Goal: Information Seeking & Learning: Compare options

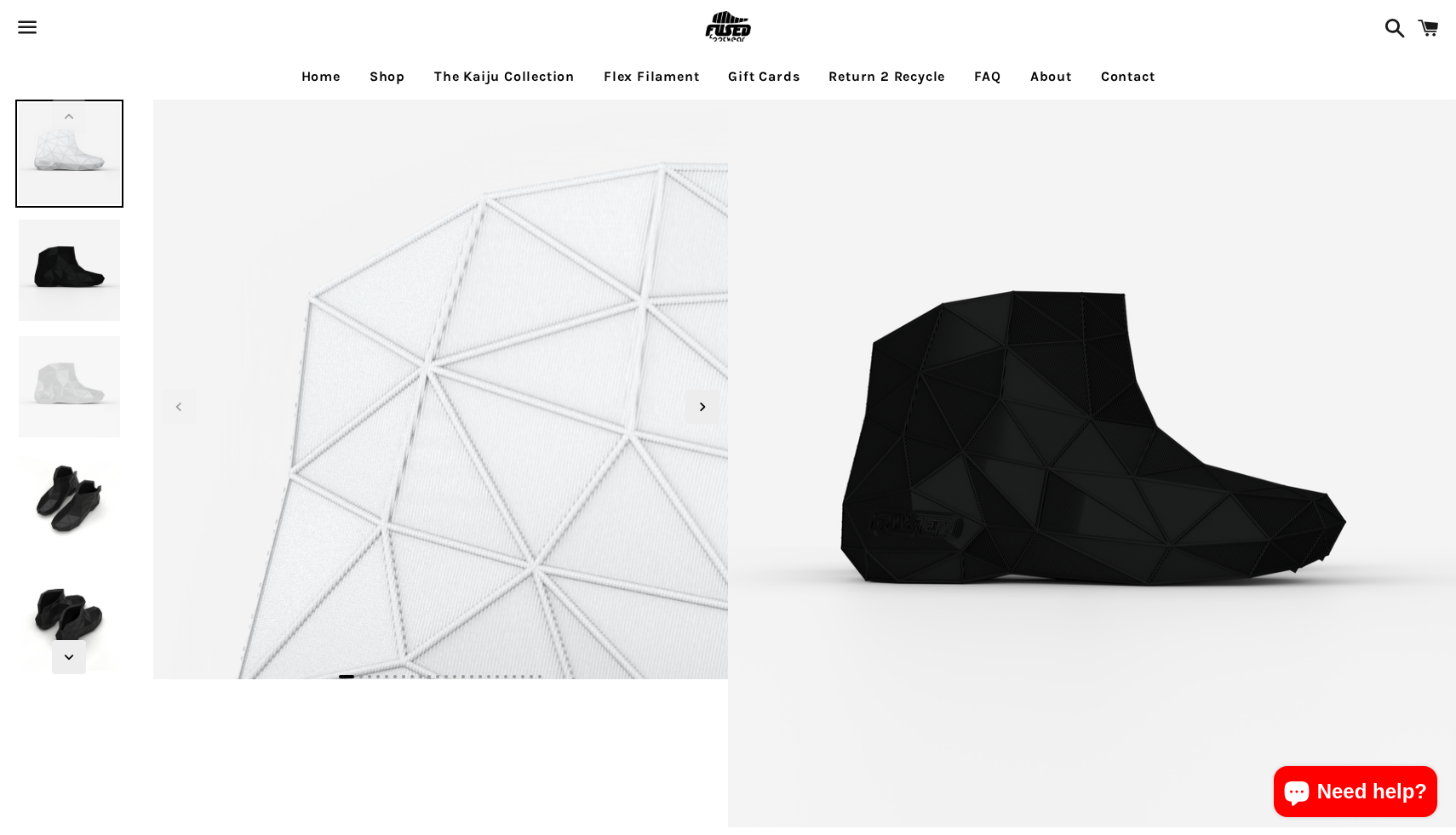
select select "**********"
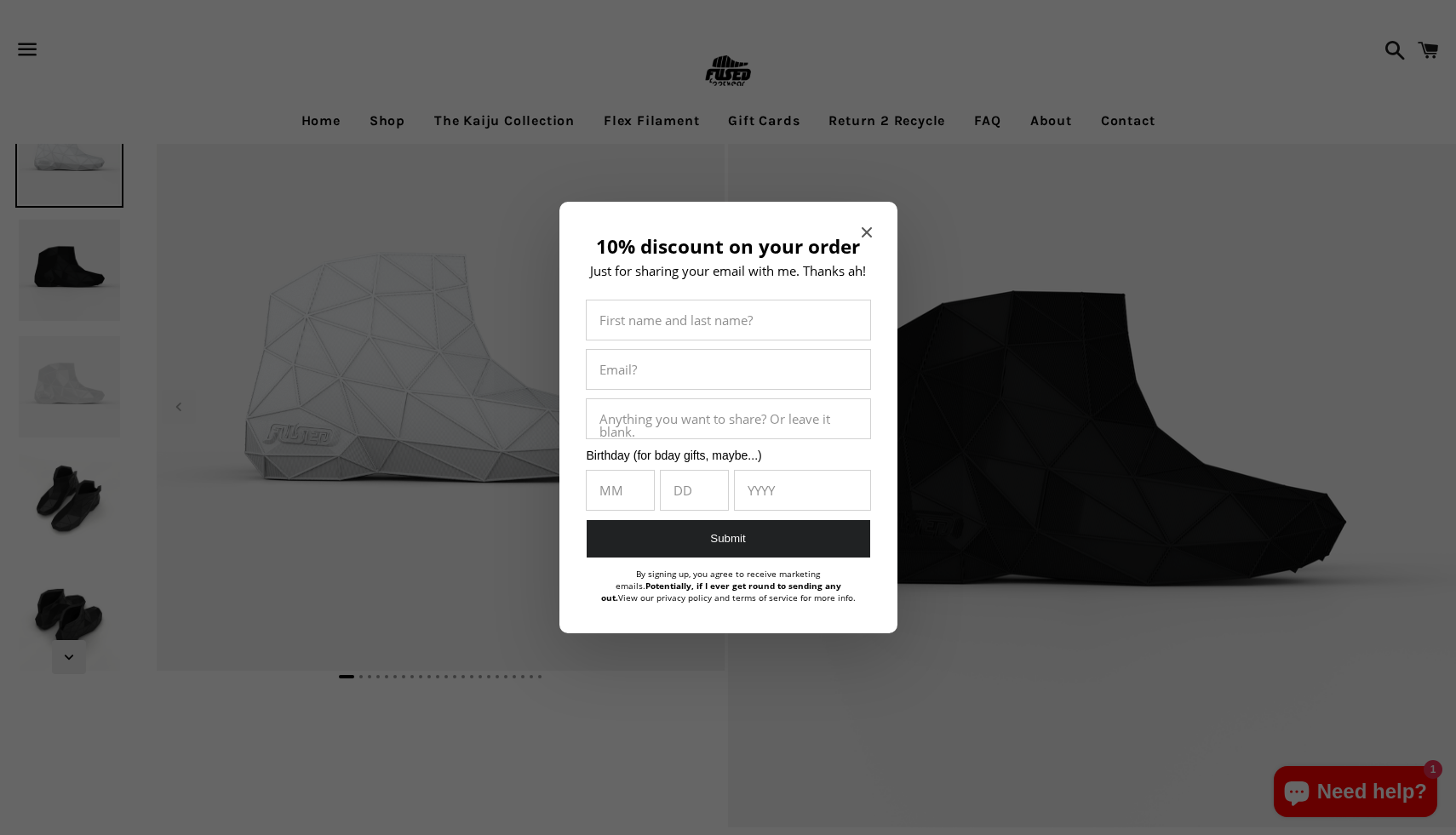
click at [865, 232] on icon "Close modal" at bounding box center [866, 232] width 10 height 10
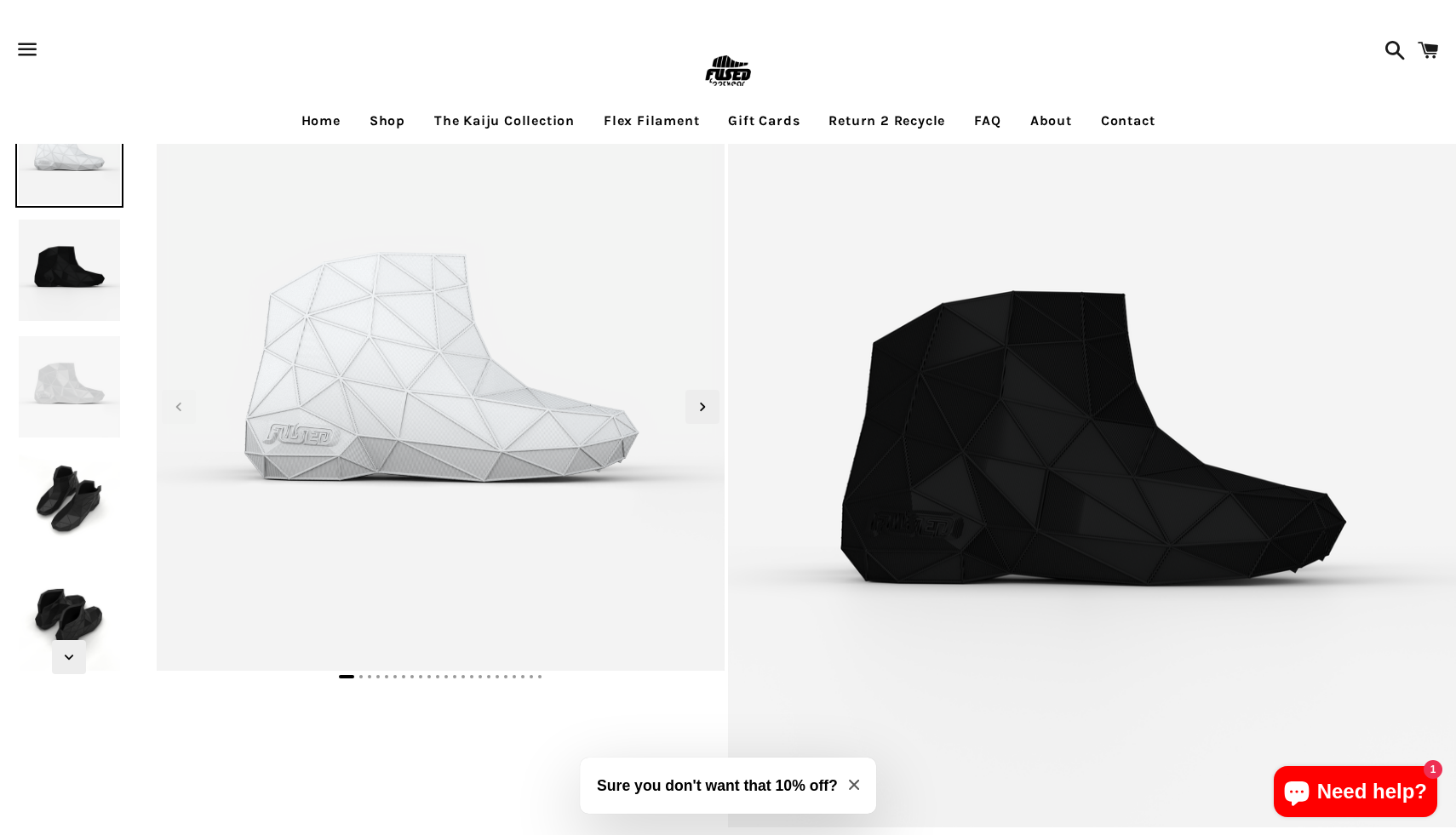
click at [392, 123] on link "Shop" at bounding box center [387, 121] width 62 height 42
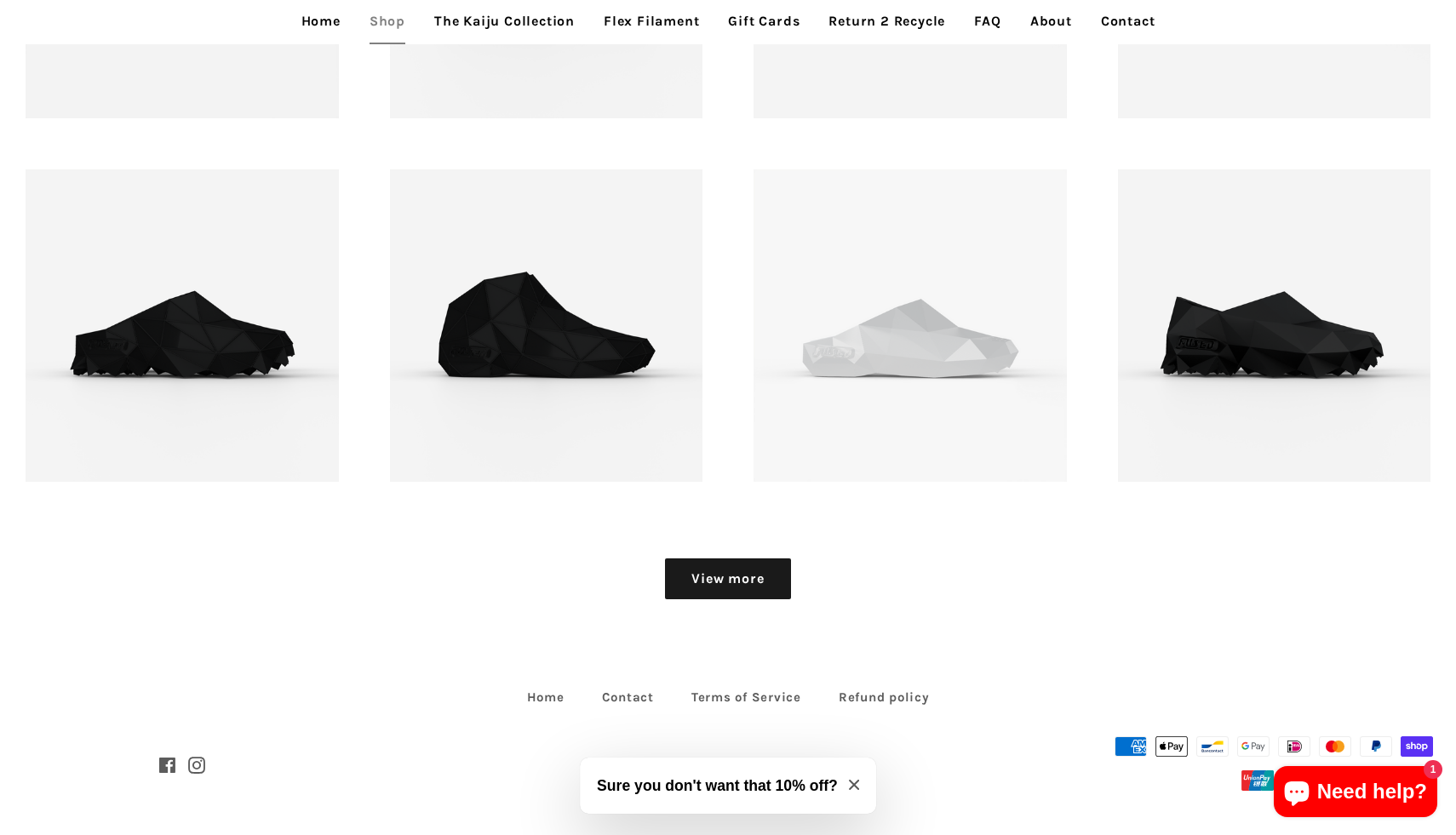
scroll to position [2236, 0]
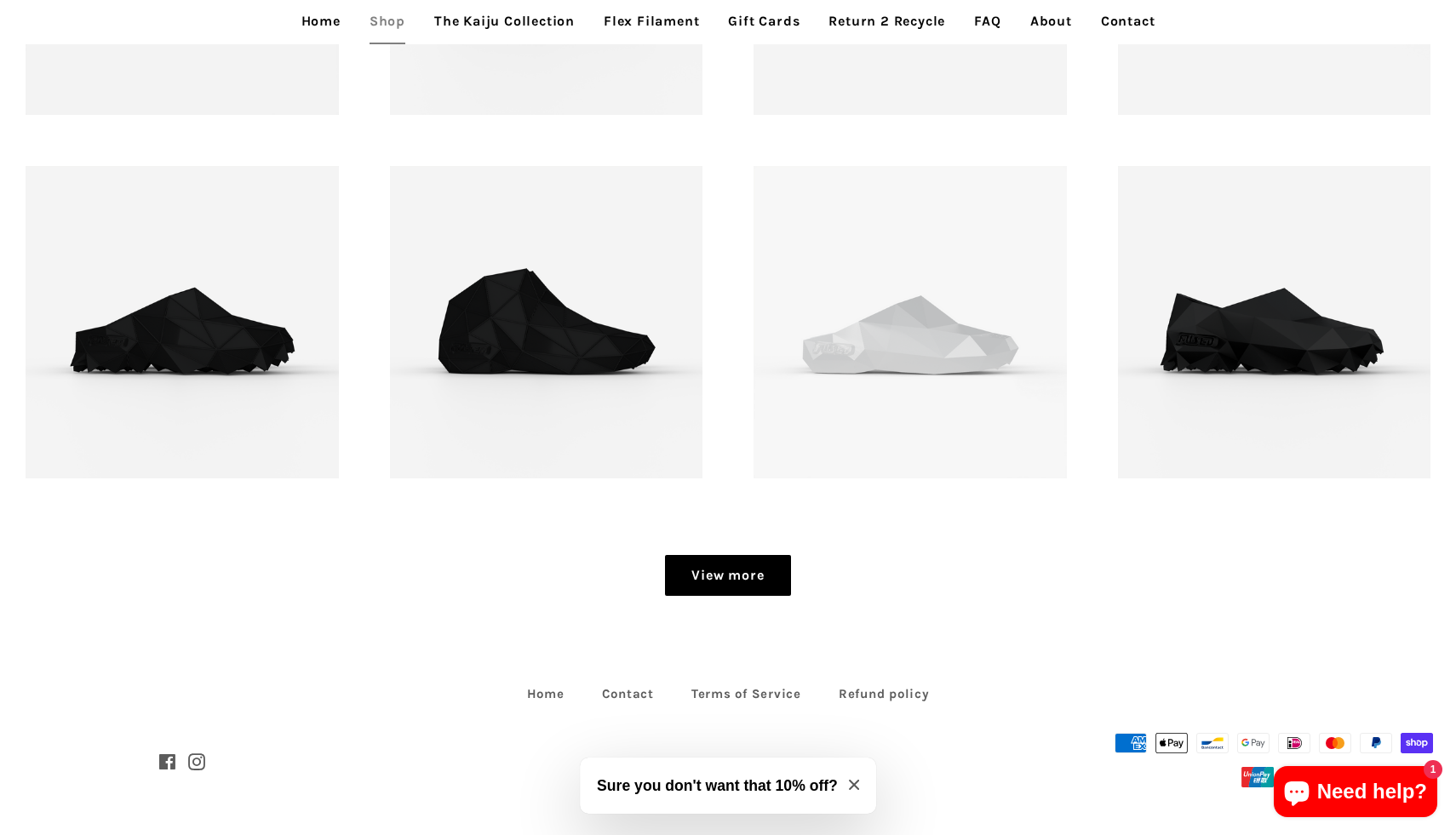
click at [763, 583] on link "View more" at bounding box center [728, 576] width 125 height 41
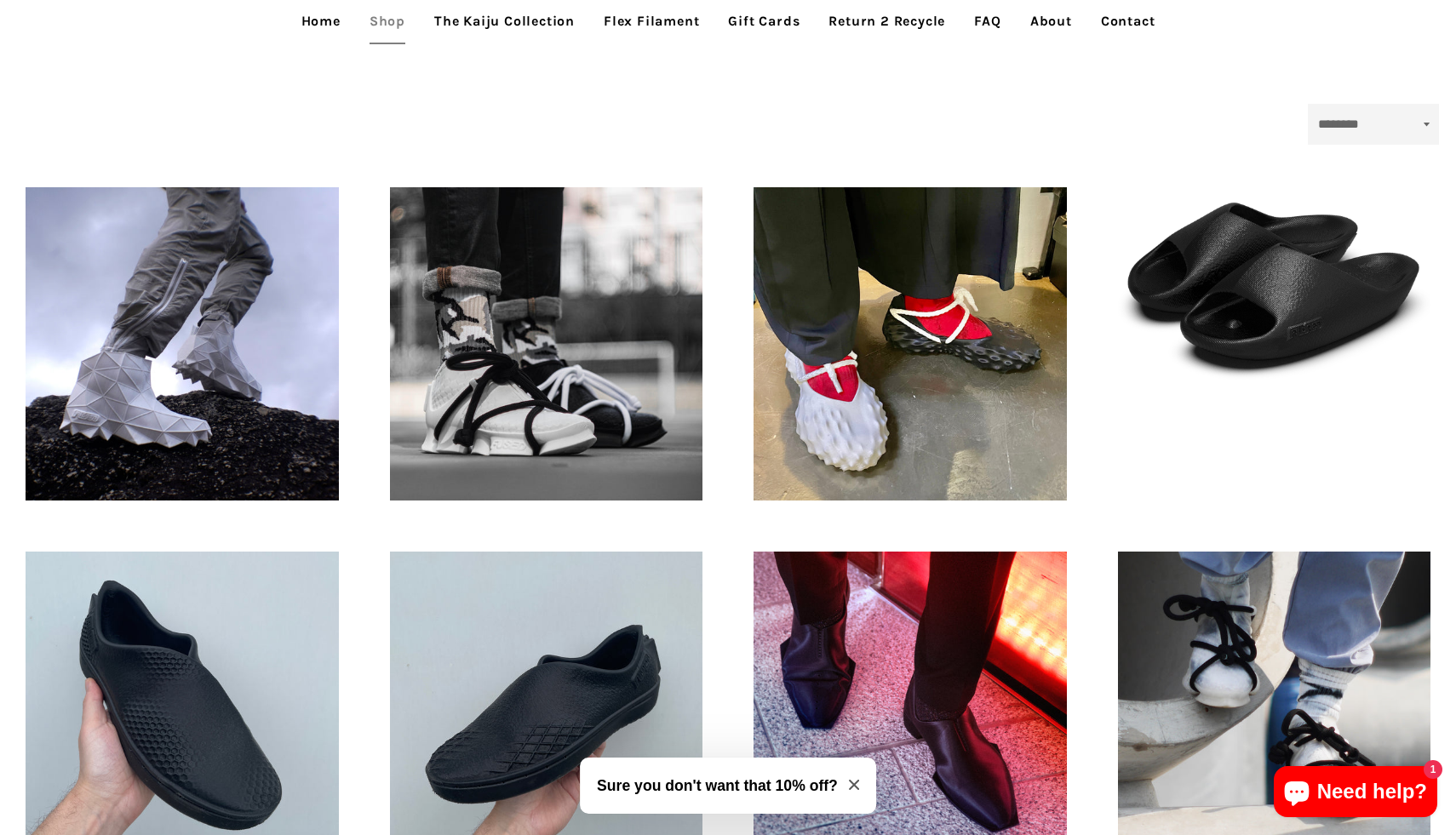
scroll to position [154, 0]
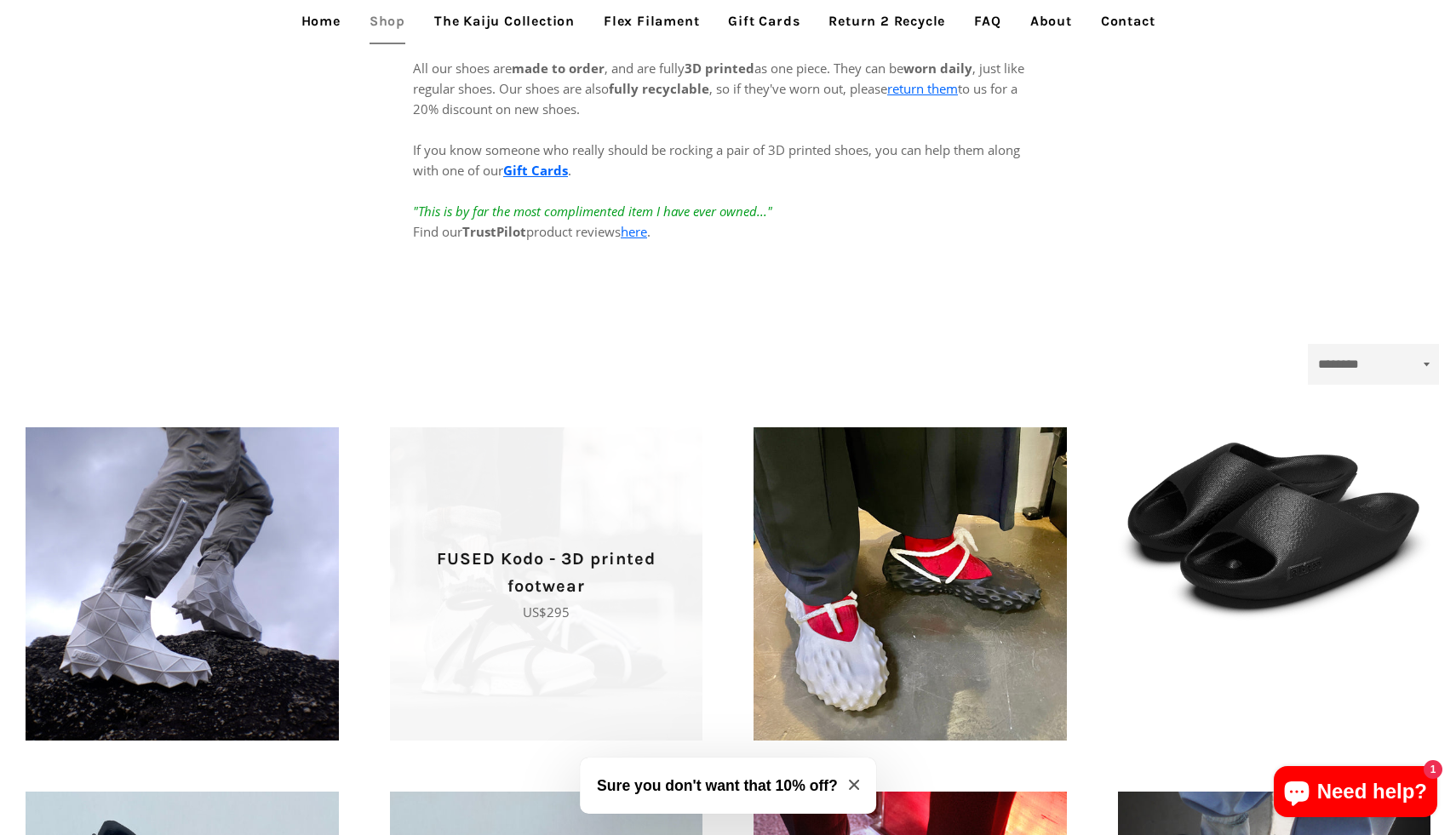
click at [479, 563] on p "FUSED Kodo - 3D printed footwear" at bounding box center [546, 573] width 254 height 55
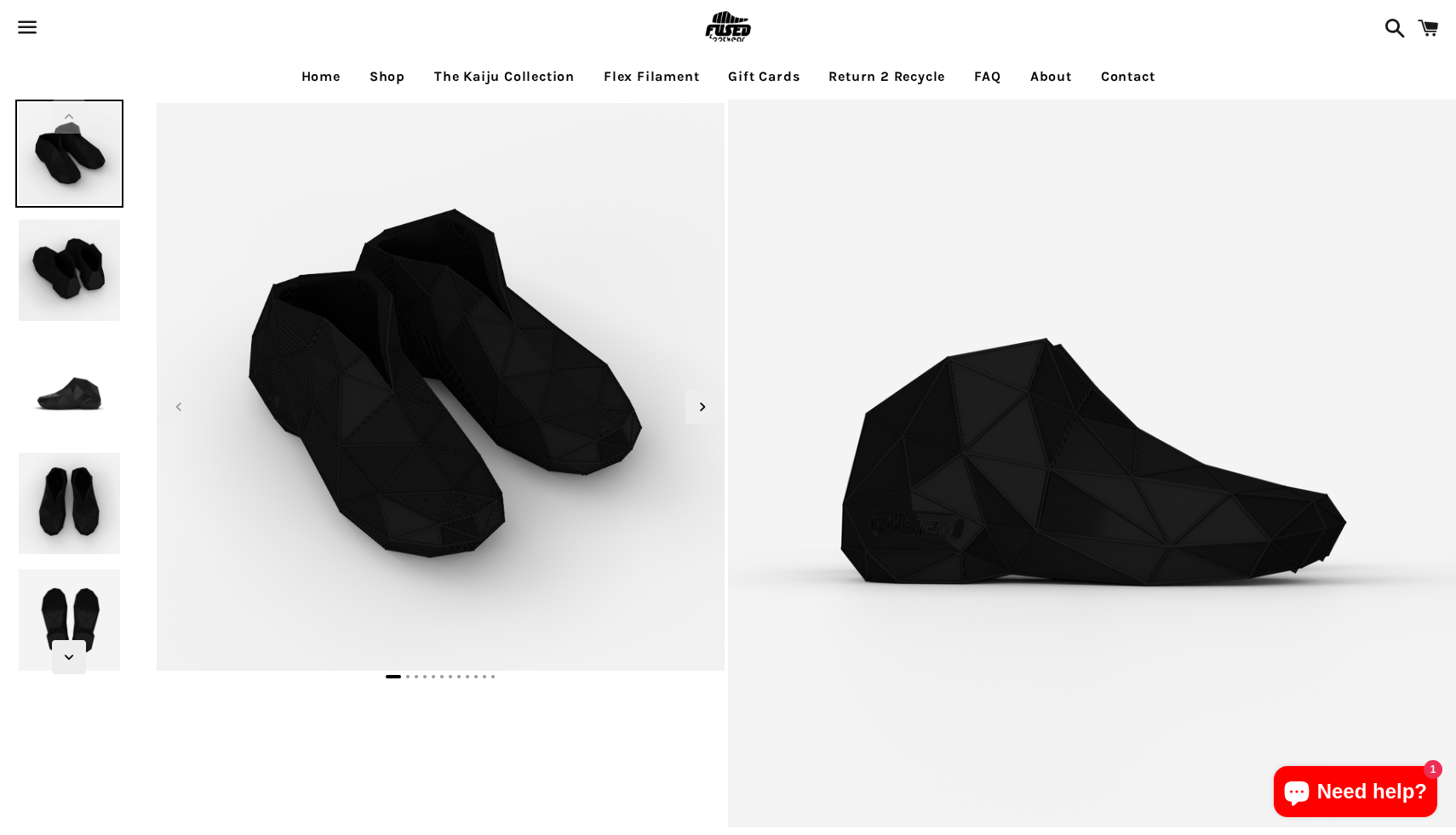
select select "**********"
select select "*****"
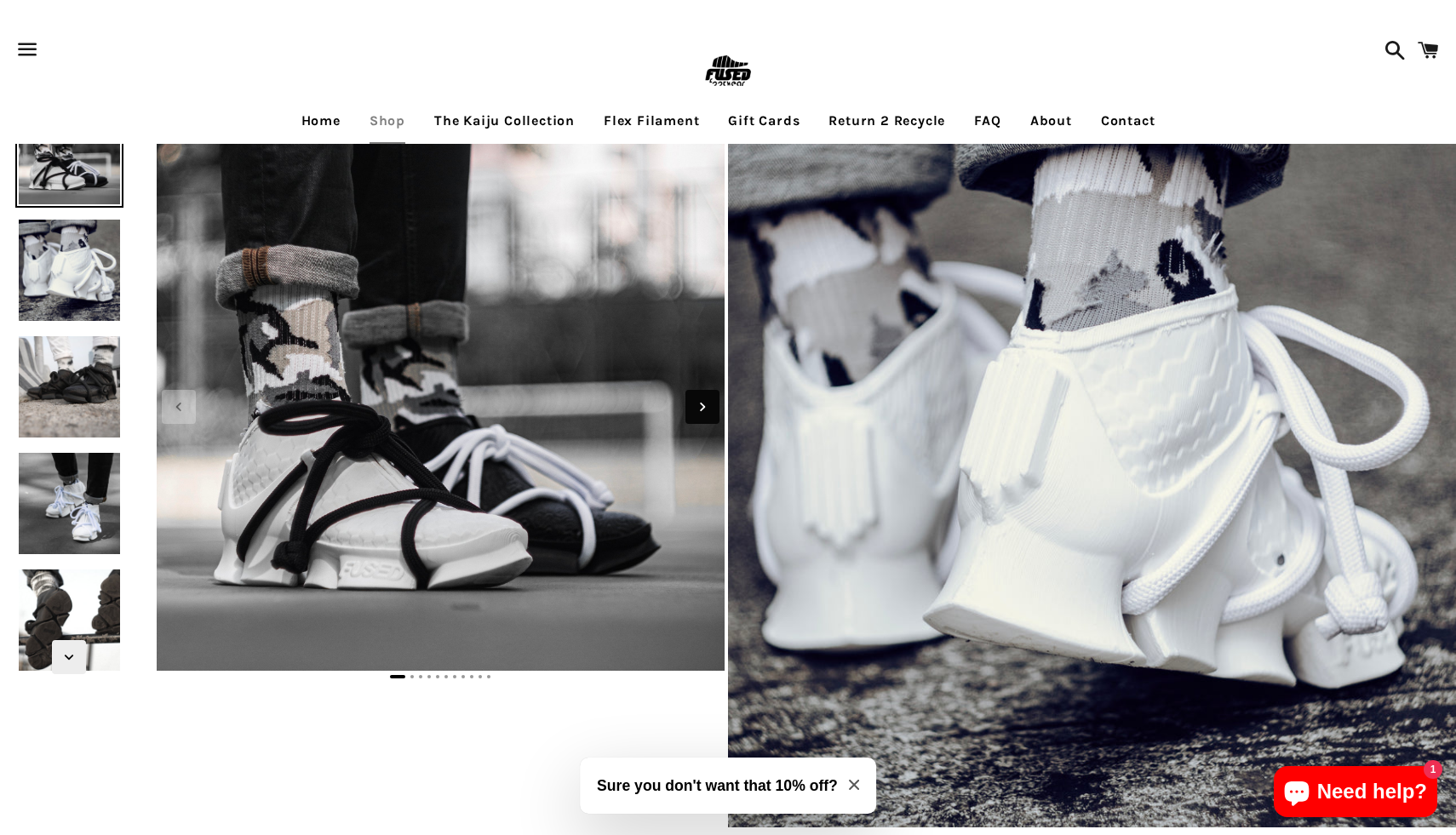
click at [703, 408] on icon "Next slide" at bounding box center [702, 406] width 5 height 9
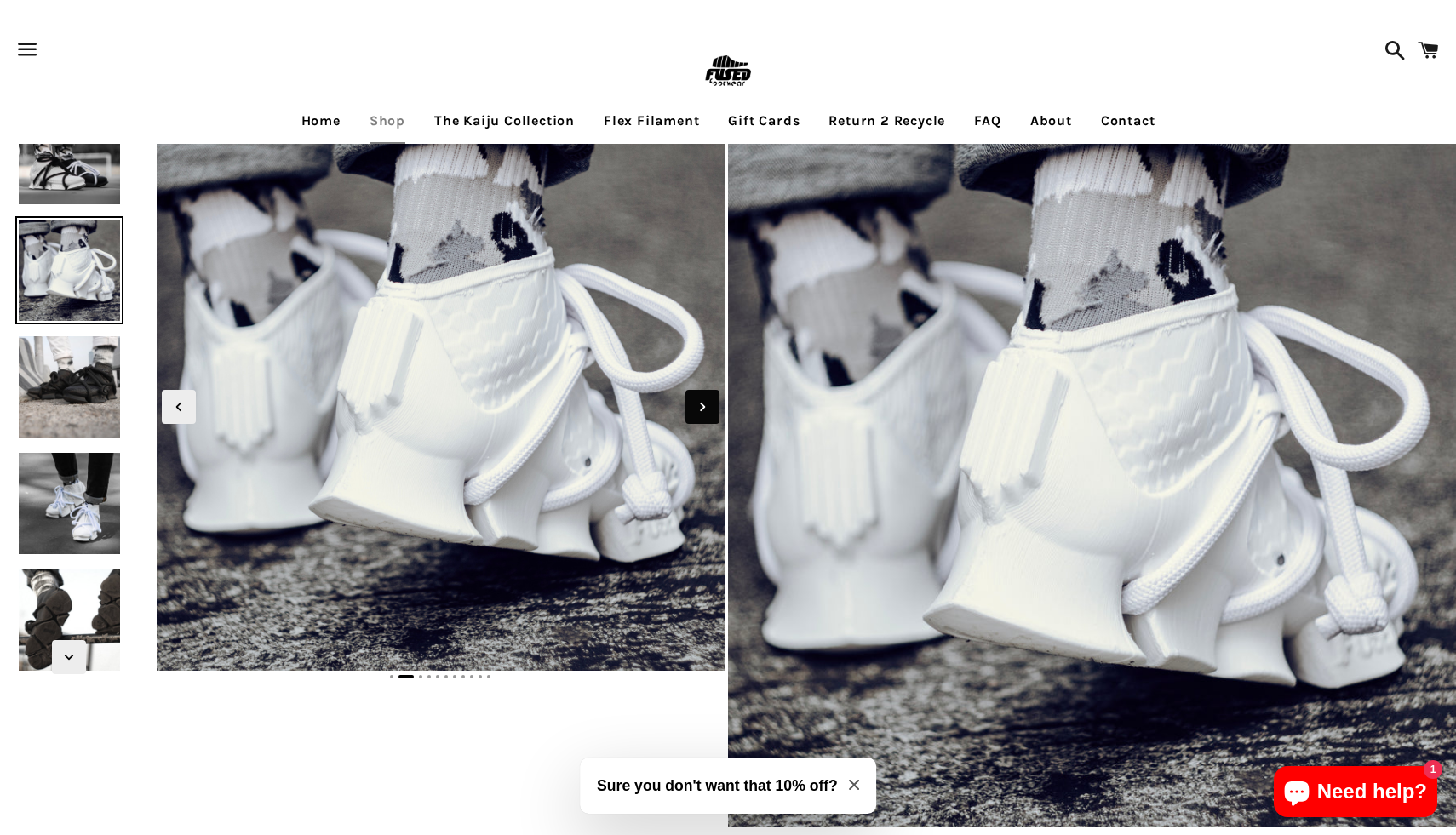
click at [703, 408] on icon "Next slide" at bounding box center [702, 406] width 5 height 9
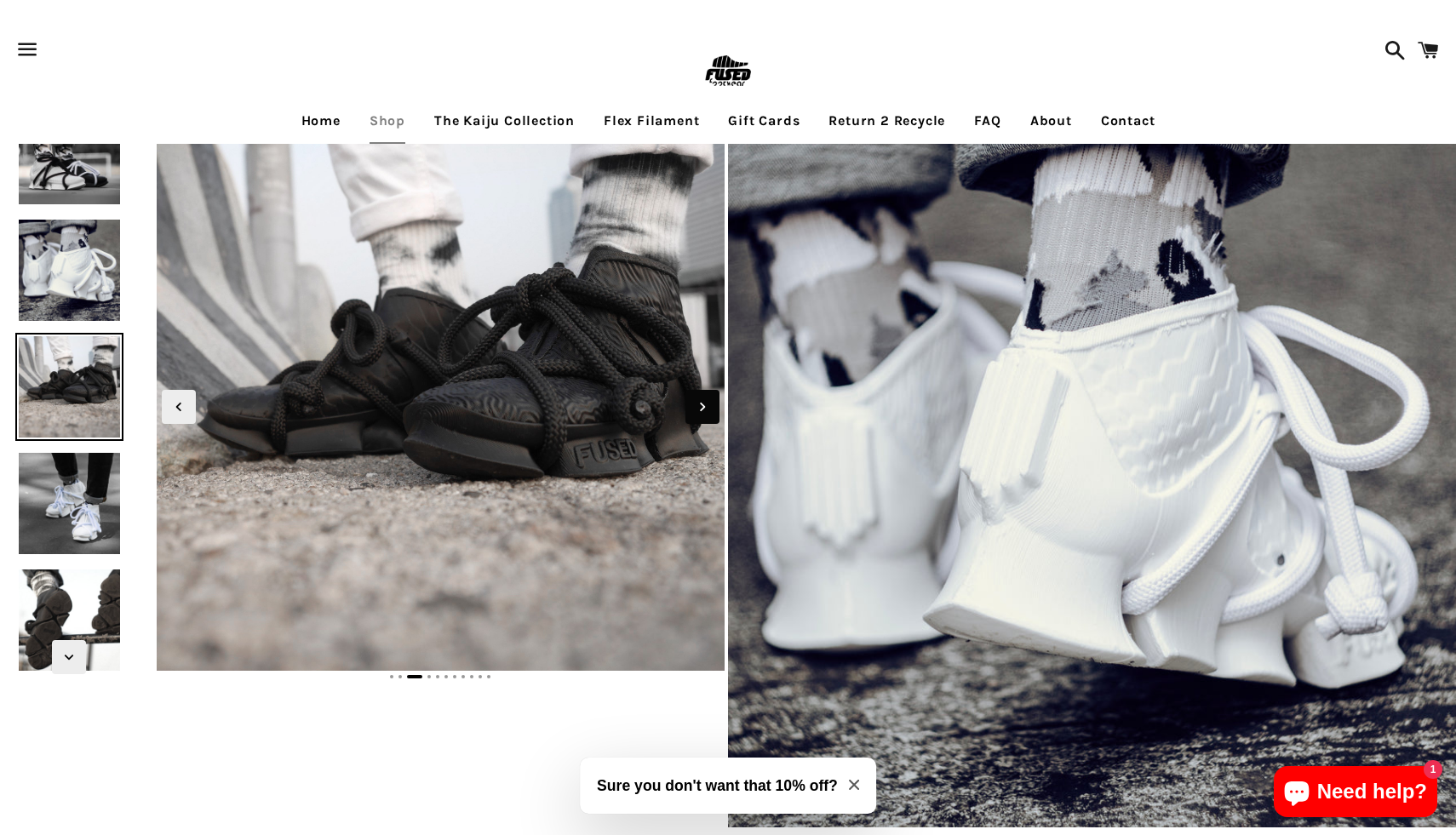
click at [703, 408] on icon "Next slide" at bounding box center [702, 406] width 5 height 9
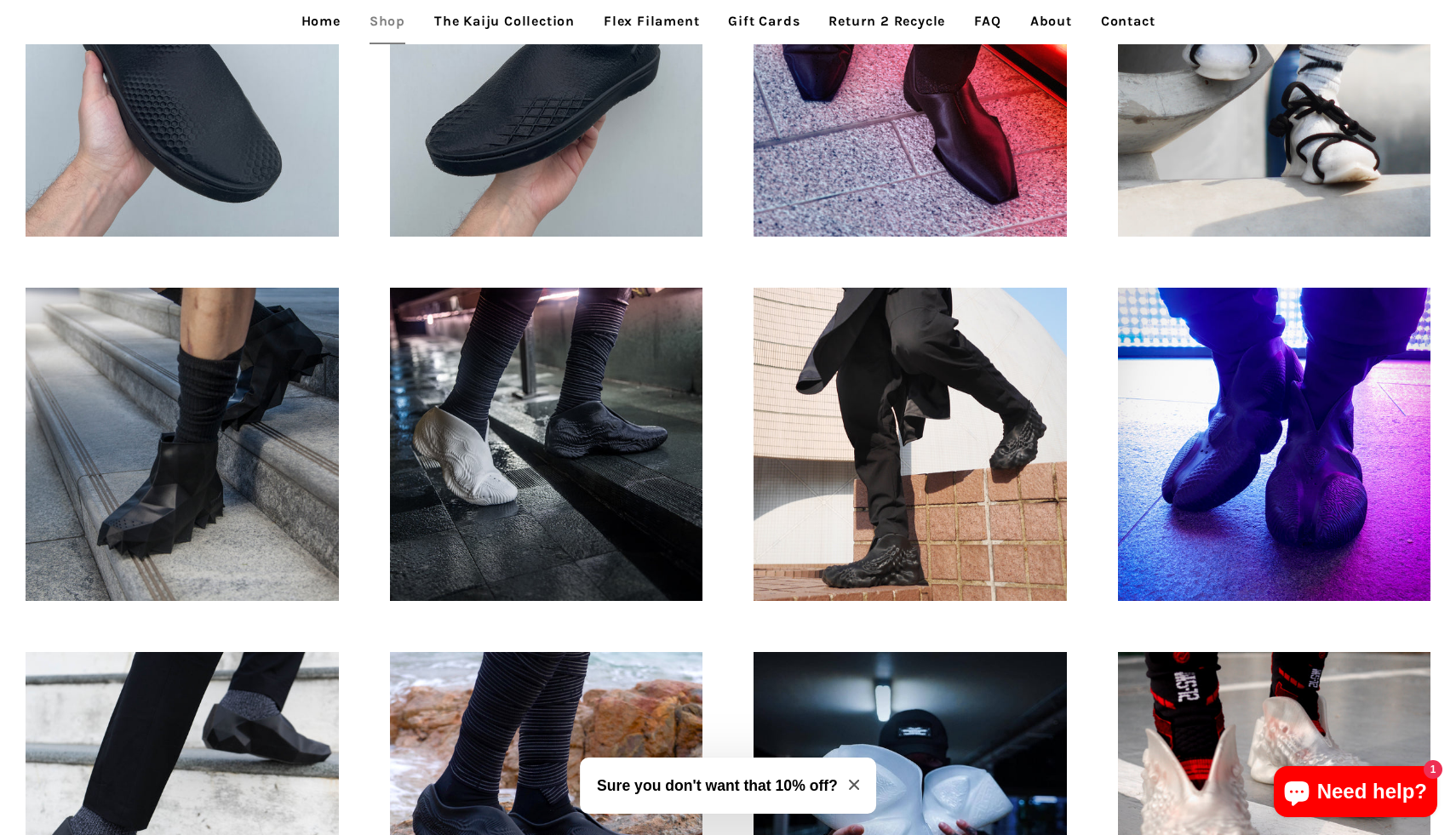
scroll to position [1023, 0]
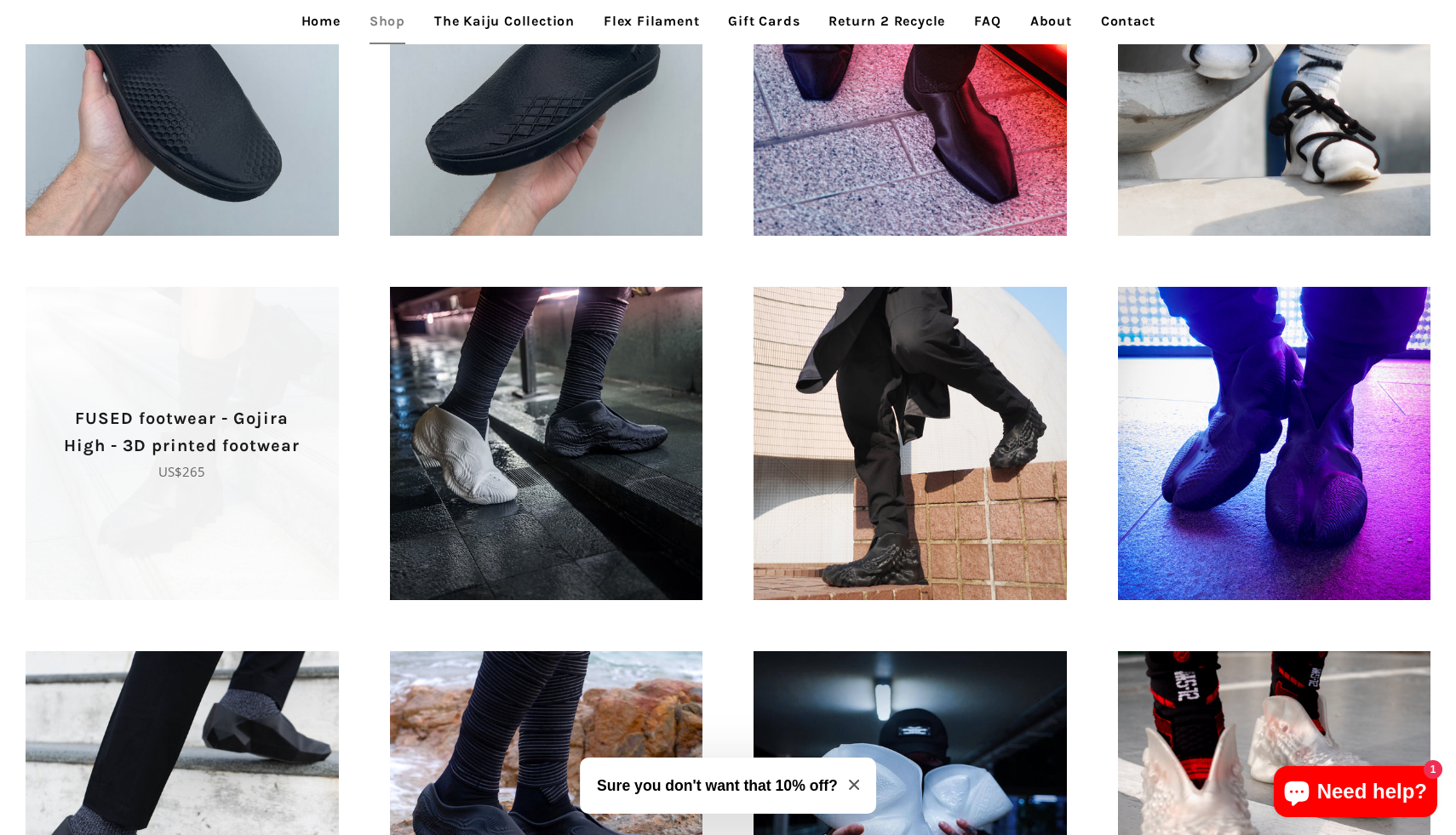
click at [160, 484] on span "FUSED footwear - Gojira High - 3D printed footwear Regular price US$265" at bounding box center [182, 444] width 314 height 314
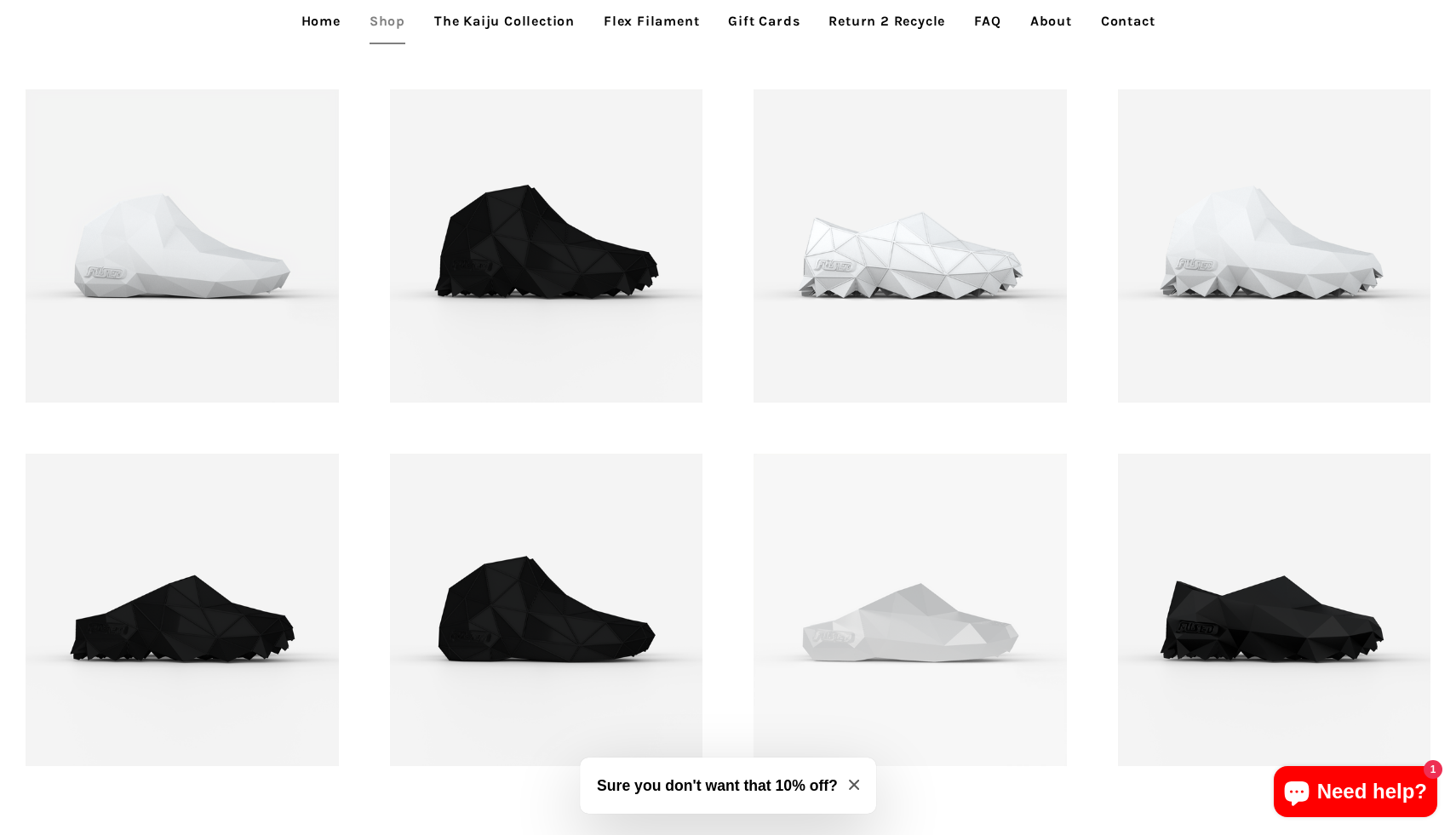
scroll to position [1891, 0]
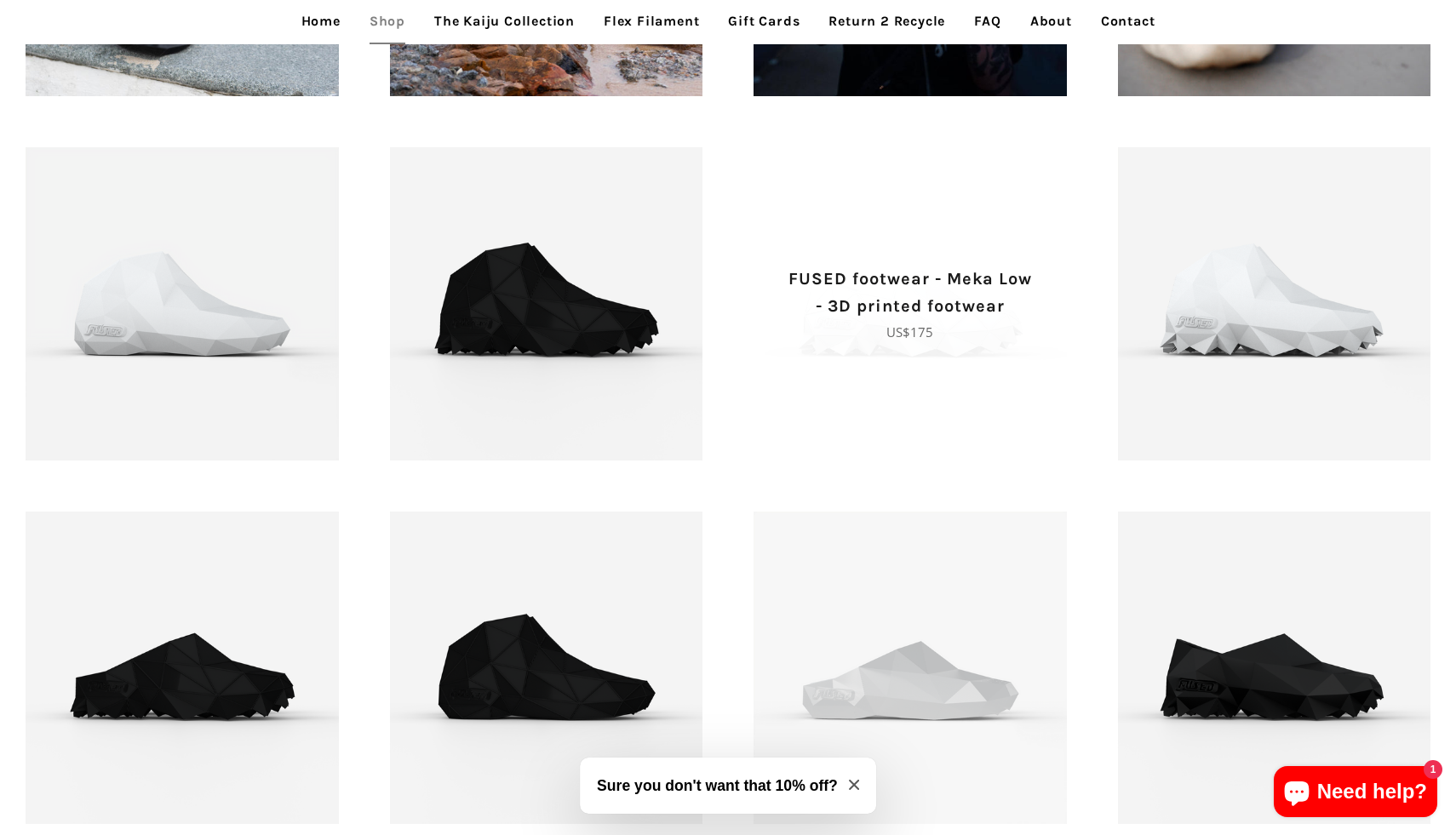
click at [967, 373] on span "FUSED footwear - Meka Low - 3D printed footwear Regular price US$175" at bounding box center [910, 304] width 314 height 314
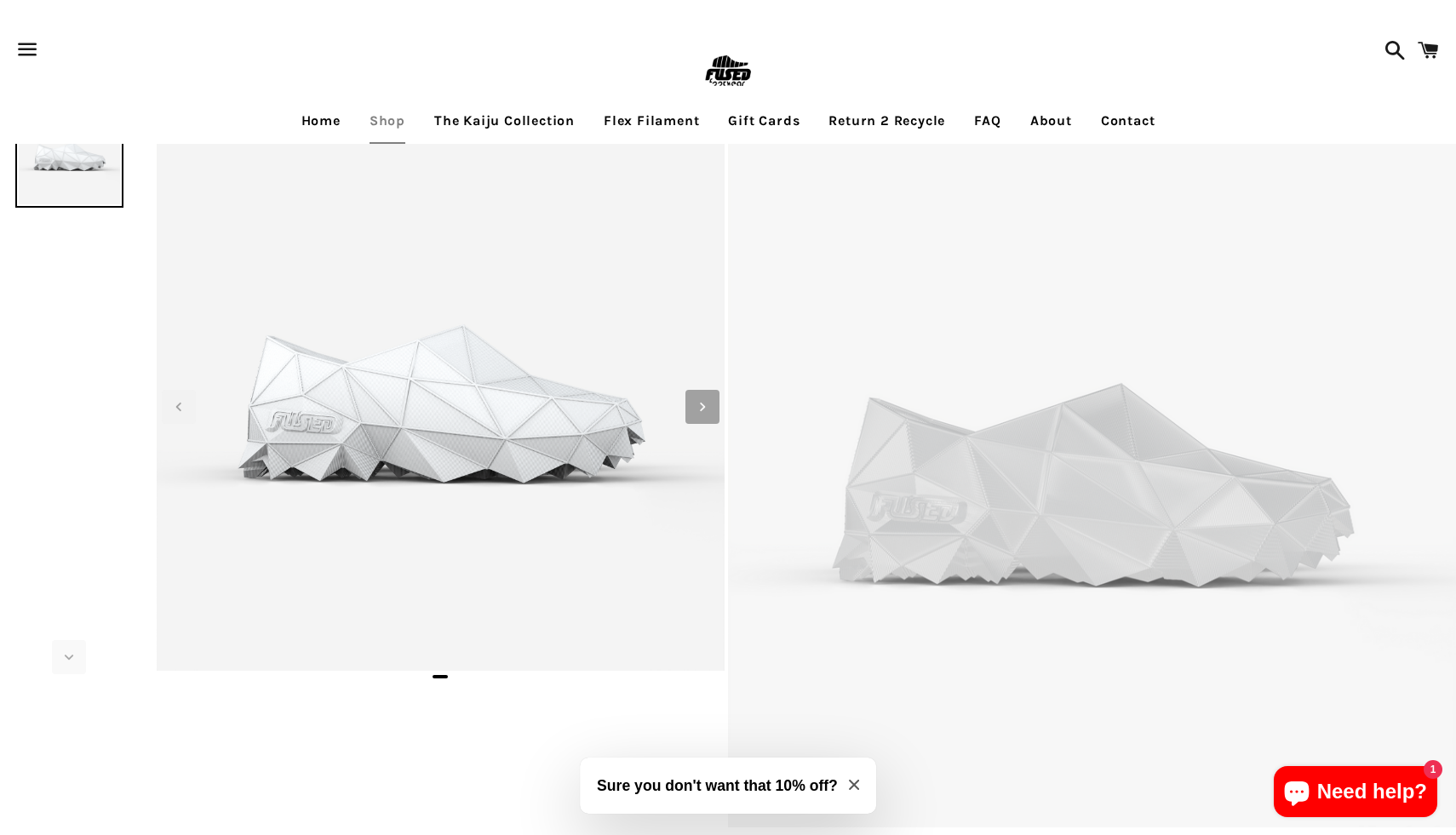
click at [707, 413] on icon "Next slide" at bounding box center [702, 407] width 19 height 19
click at [703, 413] on icon "Next slide" at bounding box center [702, 407] width 19 height 19
